Goal: Task Accomplishment & Management: Use online tool/utility

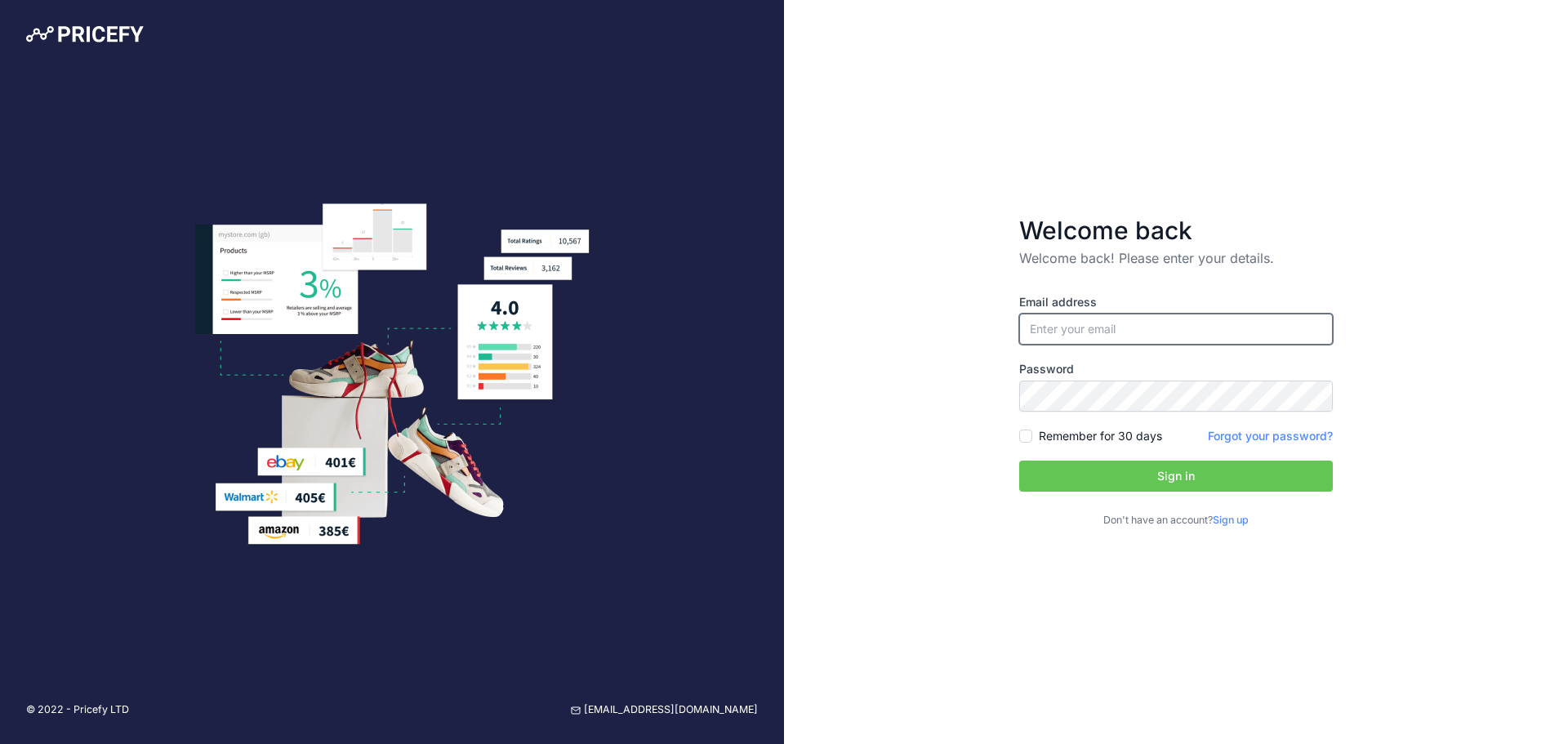
click at [1095, 334] on input "email" at bounding box center [1176, 329] width 314 height 31
type input "[PERSON_NAME][EMAIL_ADDRESS][PERSON_NAME][DOMAIN_NAME]"
click at [1121, 477] on button "Sign in" at bounding box center [1176, 477] width 314 height 31
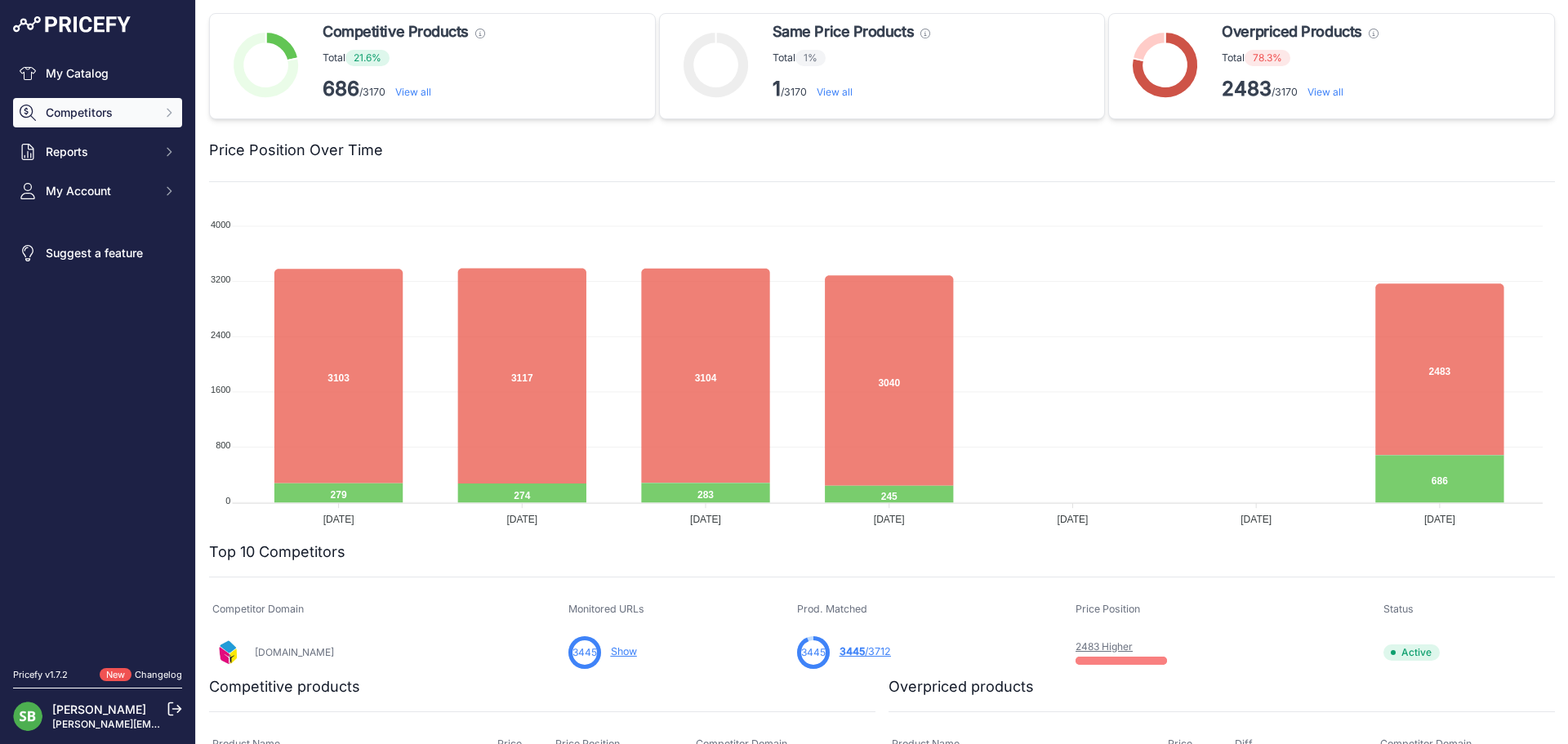
click at [146, 116] on span "Competitors" at bounding box center [99, 113] width 107 height 16
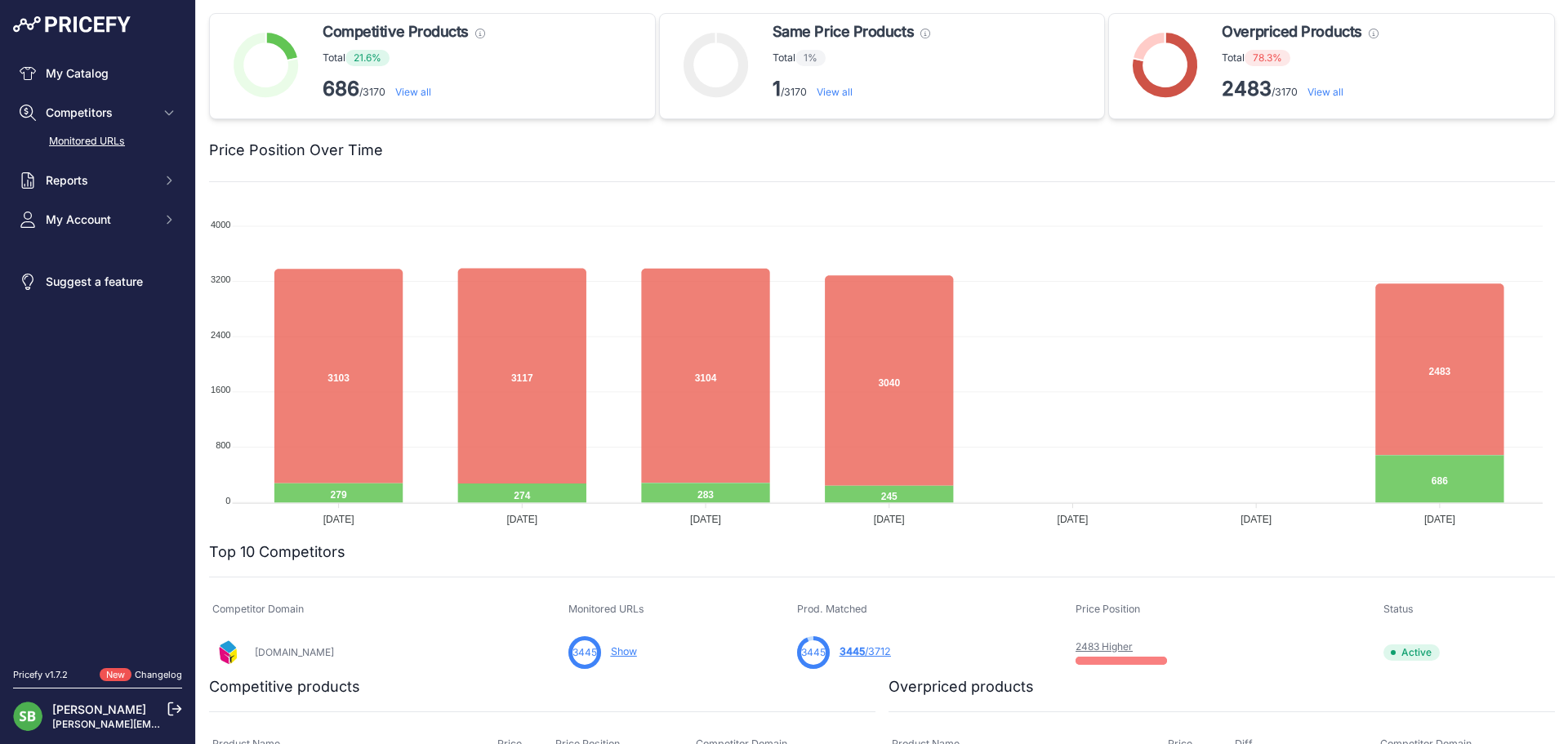
click at [56, 140] on link "Monitored URLs" at bounding box center [97, 141] width 169 height 29
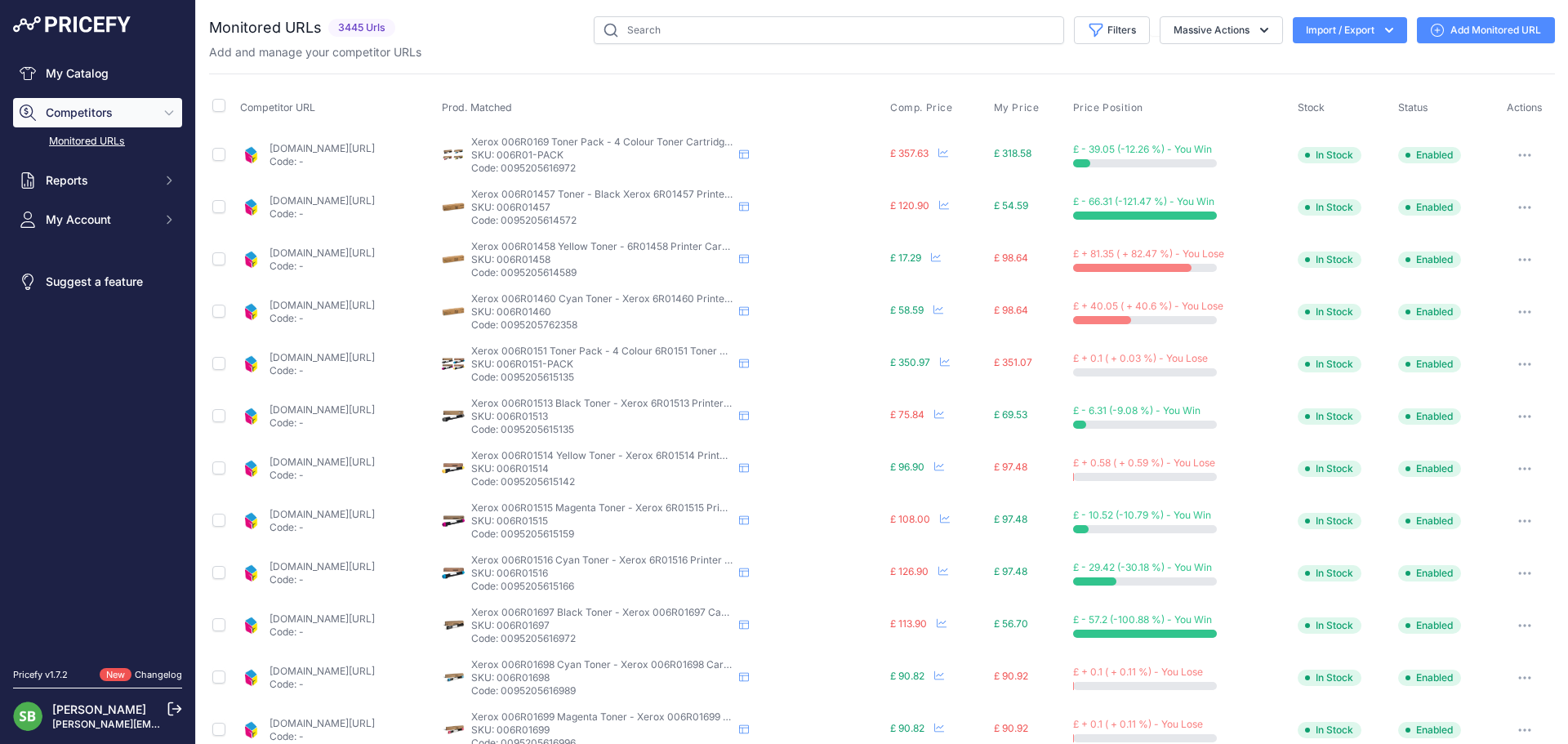
click at [1522, 258] on button "button" at bounding box center [1525, 260] width 33 height 23
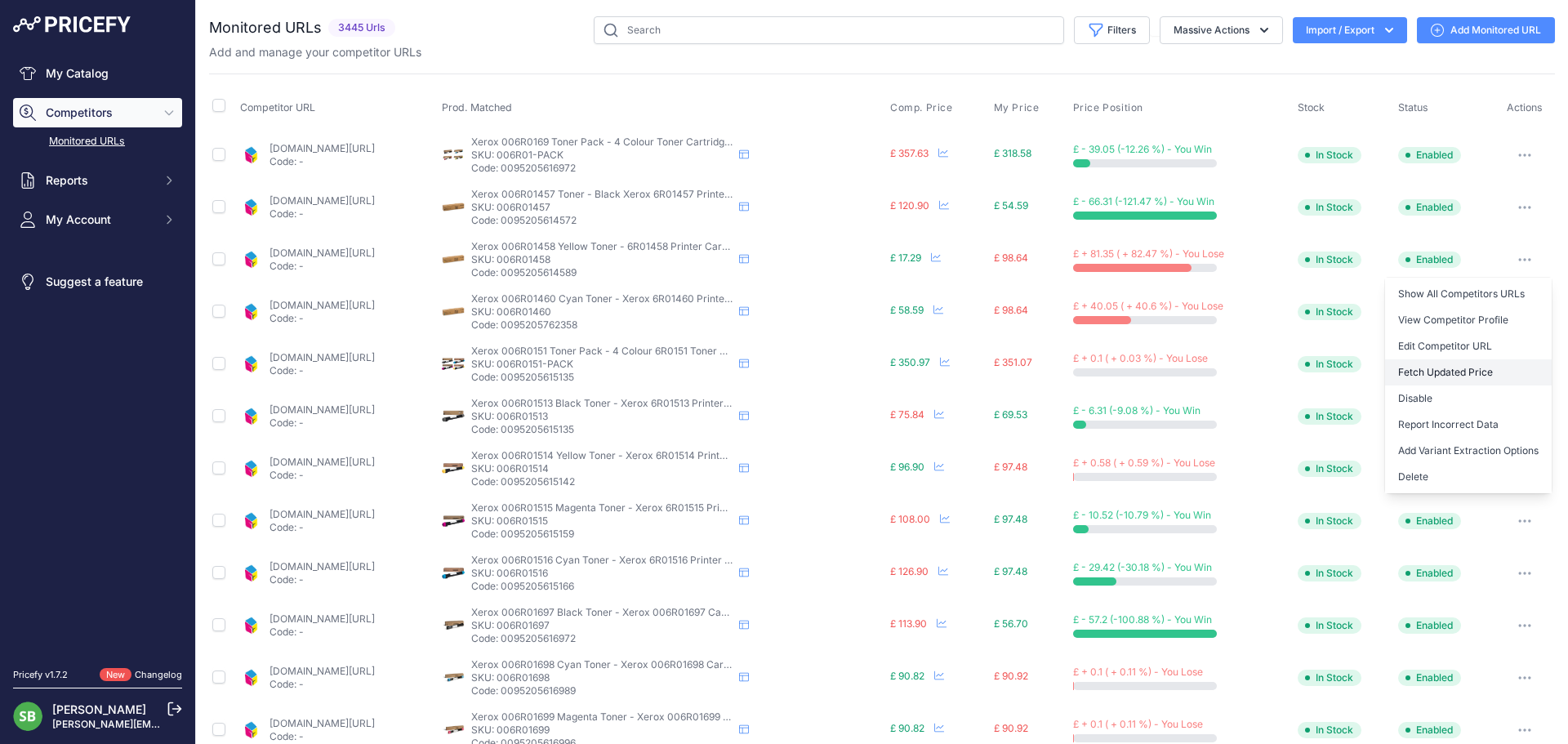
click at [1427, 372] on button "Fetch Updated Price" at bounding box center [1468, 373] width 167 height 26
